Goal: Information Seeking & Learning: Learn about a topic

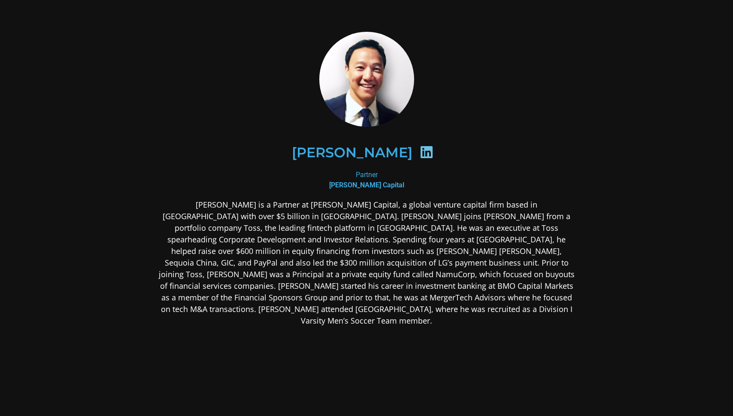
click at [420, 155] on icon at bounding box center [427, 152] width 14 height 14
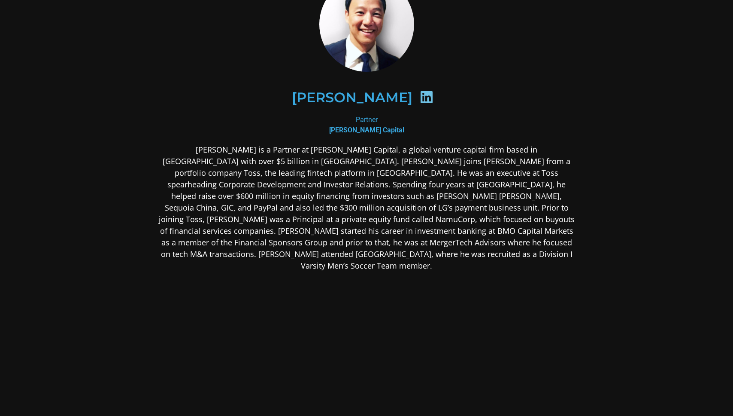
click at [420, 100] on icon at bounding box center [427, 97] width 14 height 14
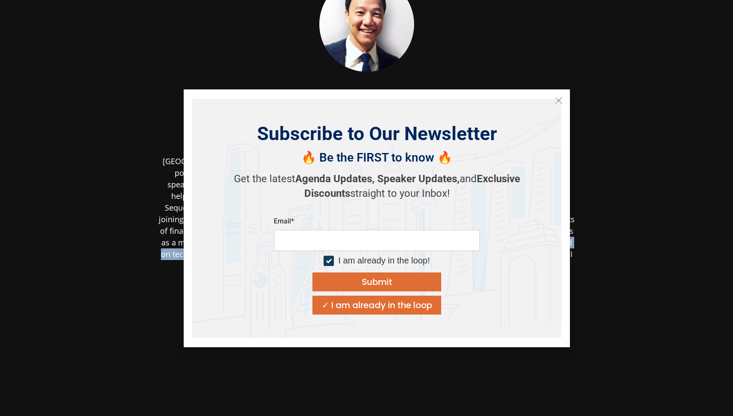
drag, startPoint x: 397, startPoint y: 231, endPoint x: 523, endPoint y: 245, distance: 126.5
click at [523, 245] on body "[PERSON_NAME] Partner [PERSON_NAME] Capital" at bounding box center [366, 192] width 733 height 494
click at [562, 97] on icon "Close" at bounding box center [559, 101] width 8 height 8
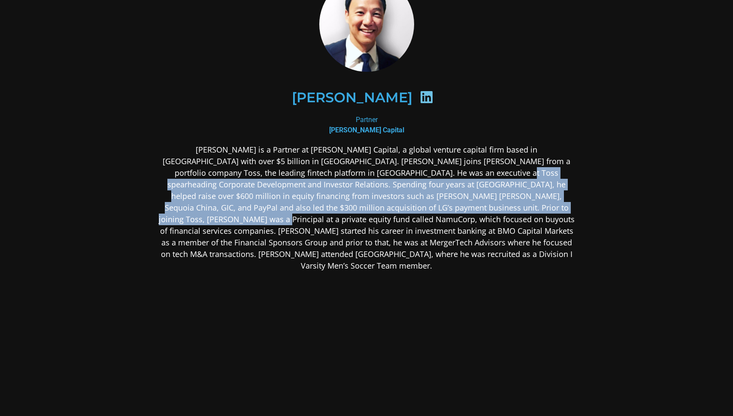
drag, startPoint x: 392, startPoint y: 172, endPoint x: 463, endPoint y: 208, distance: 79.7
click at [463, 208] on p "[PERSON_NAME] is a Partner at [PERSON_NAME] Capital, a global venture capital f…" at bounding box center [366, 208] width 417 height 128
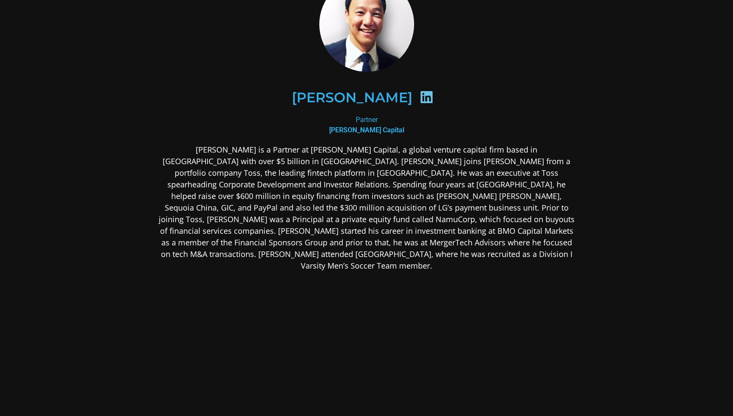
click at [378, 228] on p "[PERSON_NAME] is a Partner at [PERSON_NAME] Capital, a global venture capital f…" at bounding box center [366, 208] width 417 height 128
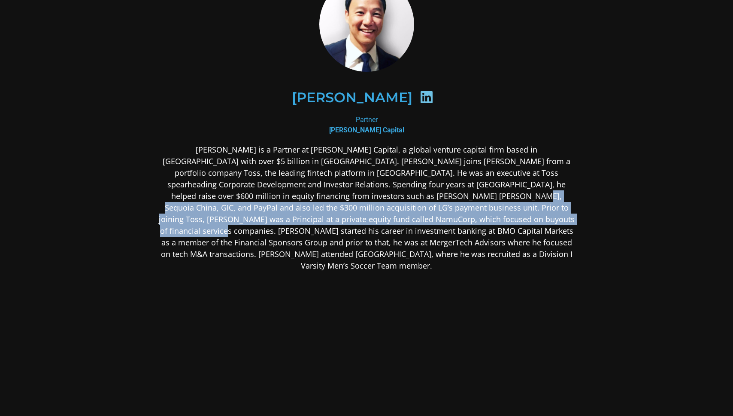
drag, startPoint x: 332, startPoint y: 198, endPoint x: 402, endPoint y: 215, distance: 72.4
click at [402, 216] on p "[PERSON_NAME] is a Partner at [PERSON_NAME] Capital, a global venture capital f…" at bounding box center [366, 208] width 417 height 128
